Goal: Transaction & Acquisition: Subscribe to service/newsletter

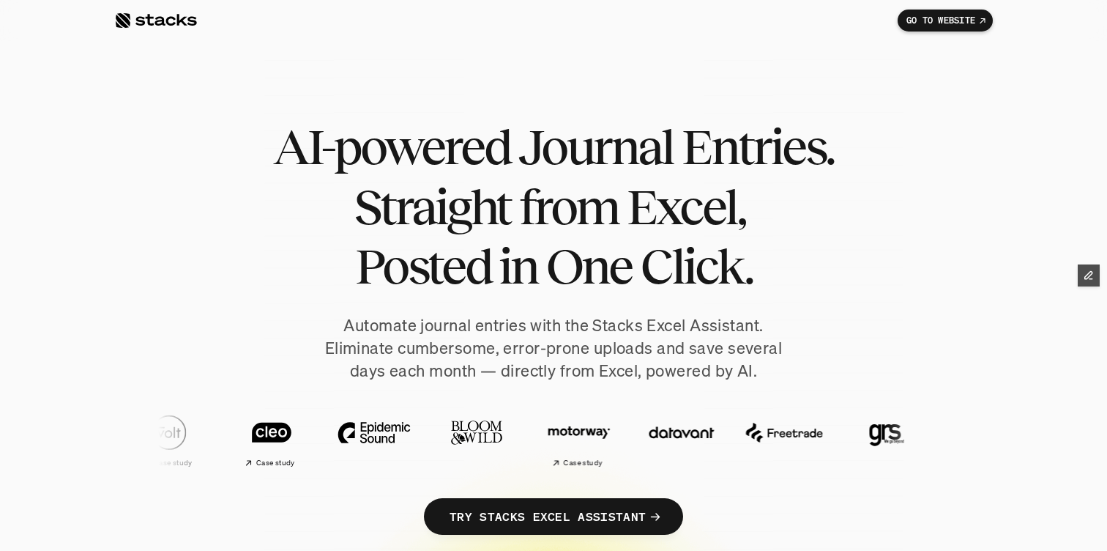
click at [183, 25] on div at bounding box center [155, 21] width 83 height 18
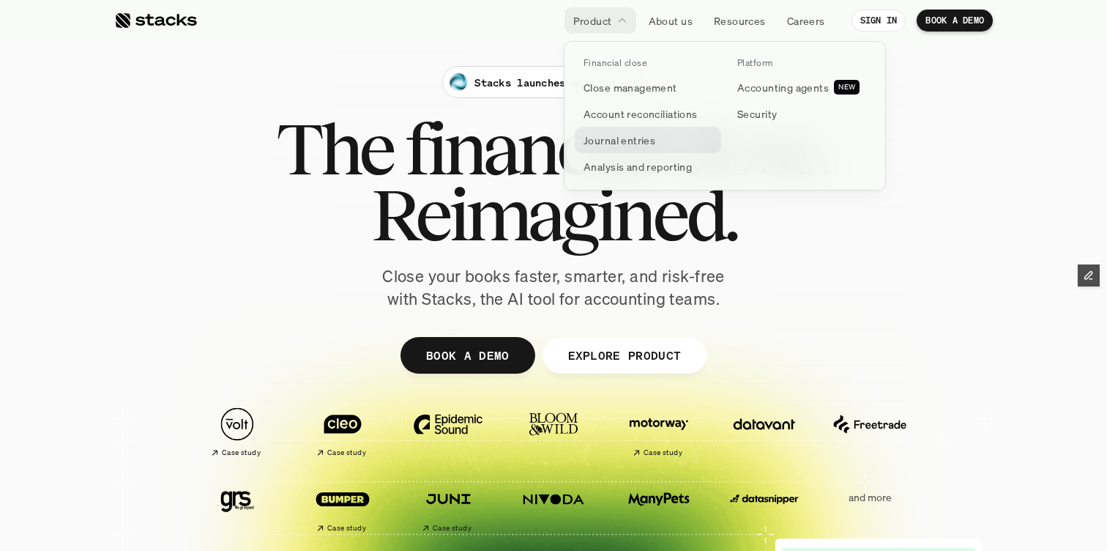
click at [609, 135] on p "Journal entries" at bounding box center [620, 140] width 72 height 15
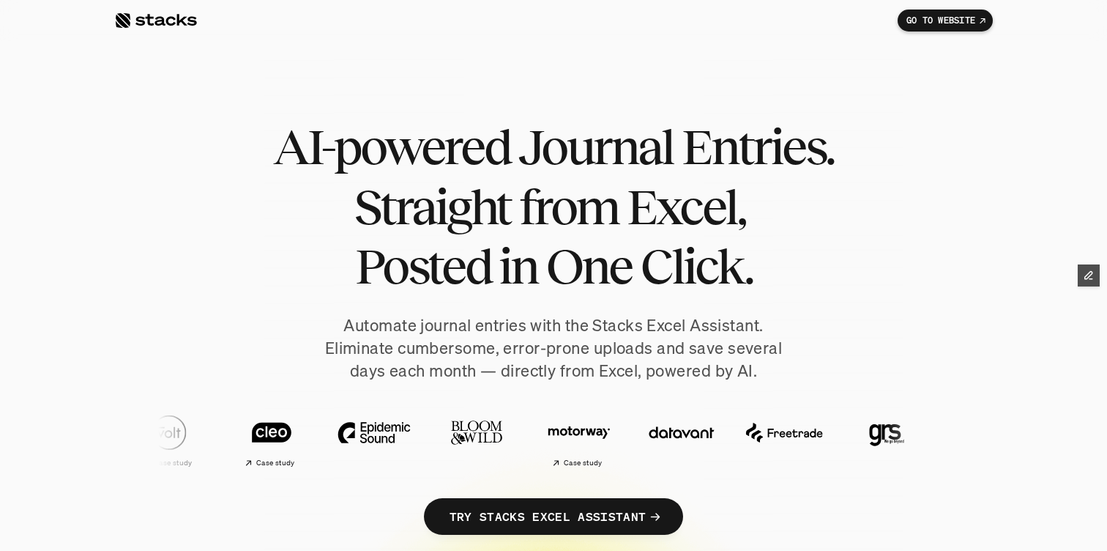
click at [209, 217] on div "AI-powered Journal Entries. Straight from Excel, Posted in One Click. Automate …" at bounding box center [553, 340] width 879 height 447
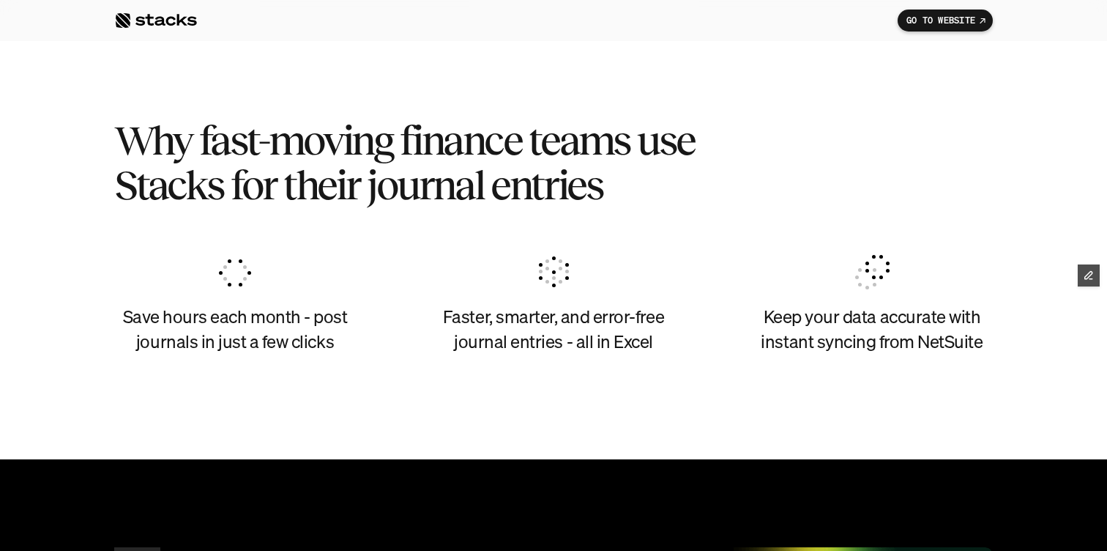
scroll to position [754, 0]
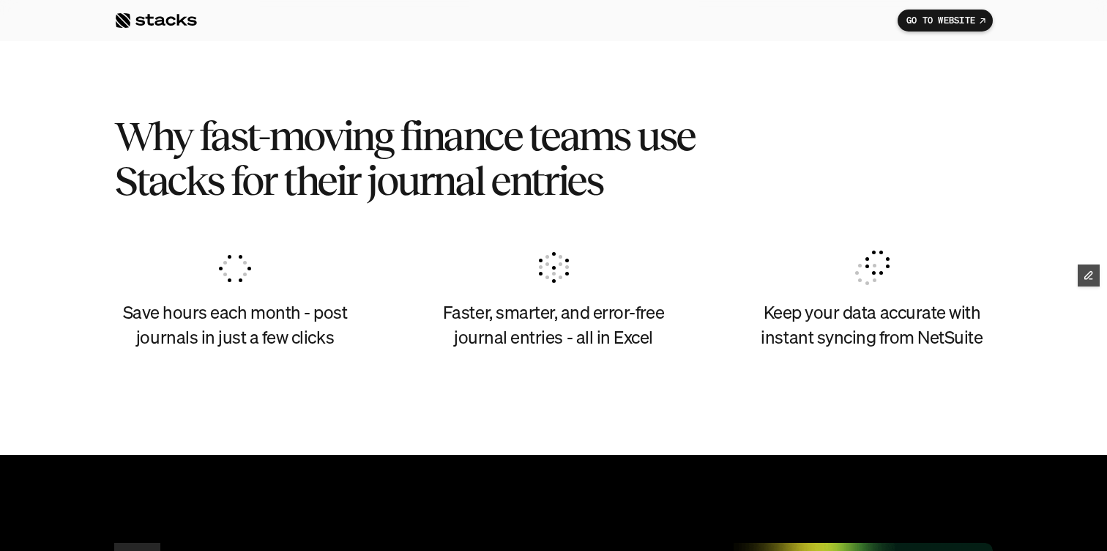
click at [175, 185] on h2 "Why fast-moving finance teams use Stacks for their journal entries" at bounding box center [429, 159] width 630 height 90
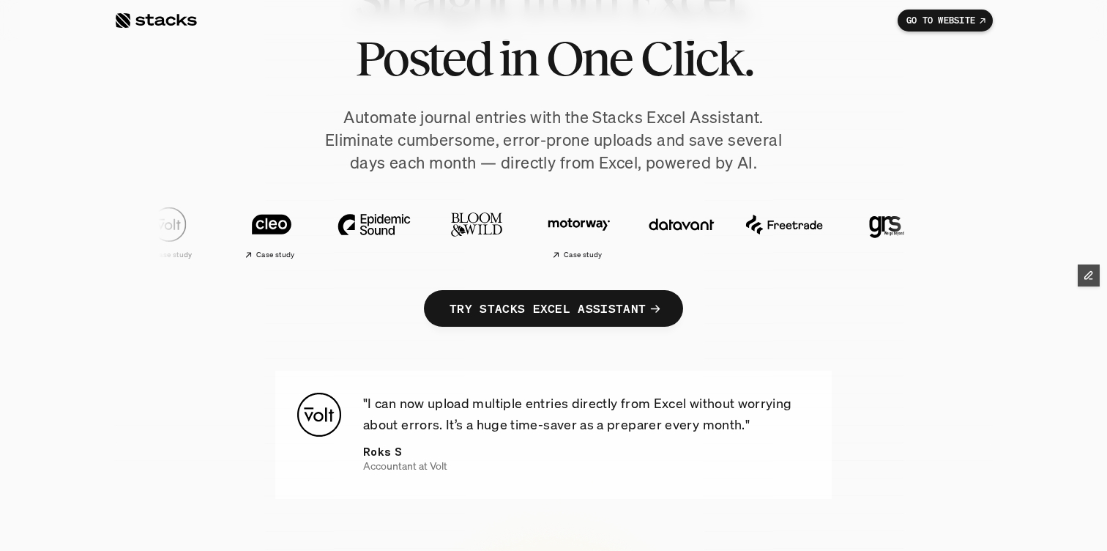
scroll to position [0, 0]
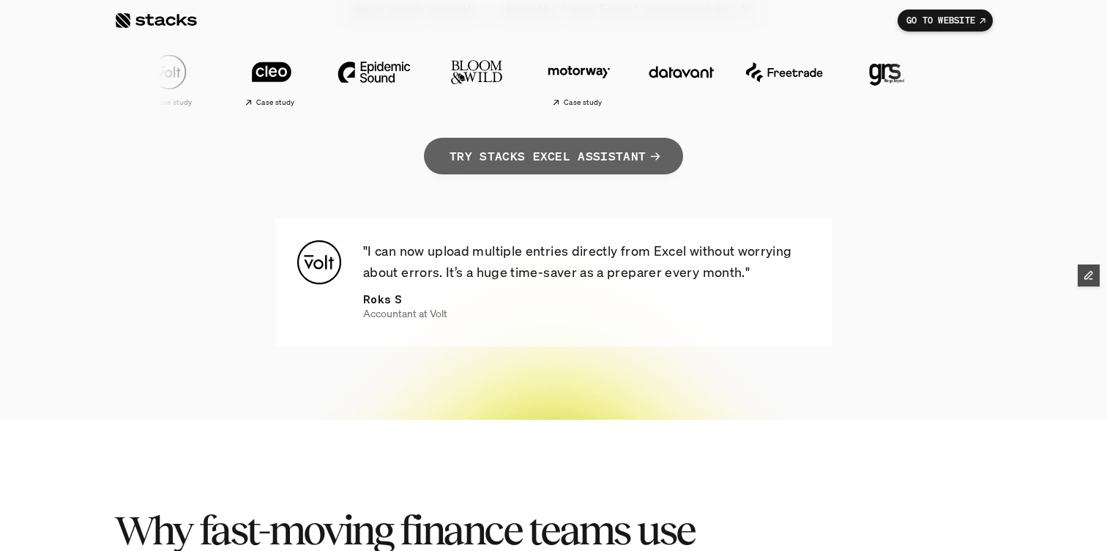
click at [570, 160] on p "TRY STACKS EXCEL ASSISTANT" at bounding box center [548, 156] width 196 height 21
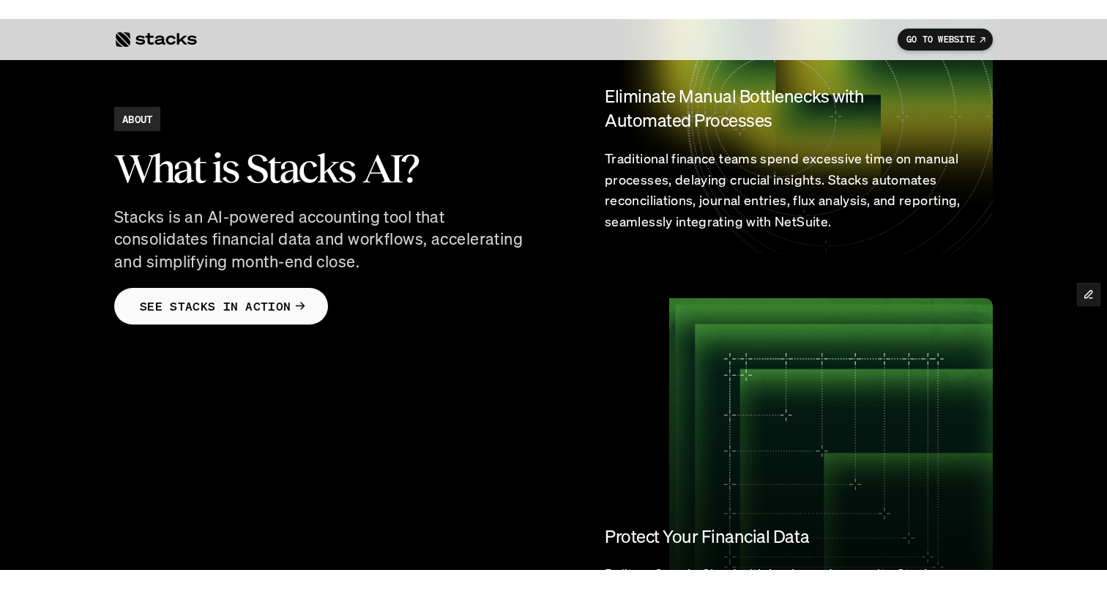
scroll to position [1392, 0]
